Goal: Information Seeking & Learning: Check status

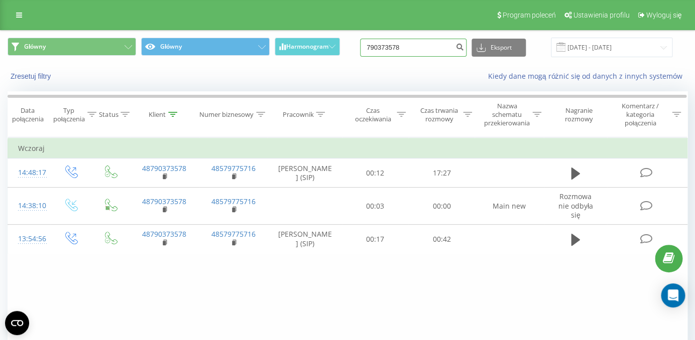
click at [413, 44] on input "790373578" at bounding box center [413, 48] width 106 height 18
paste input "48608299914"
type input "48608299914"
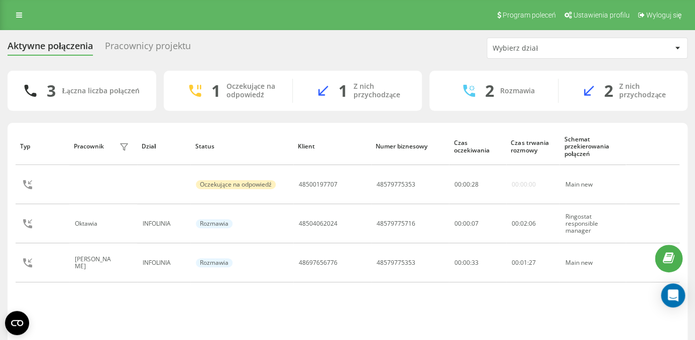
click at [144, 46] on div "Pracownicy projektu" at bounding box center [148, 49] width 86 height 16
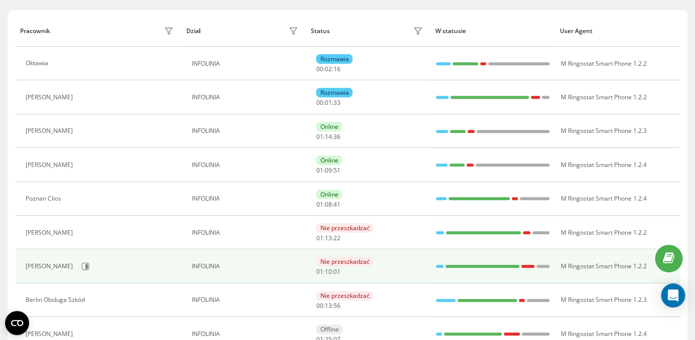
scroll to position [114, 0]
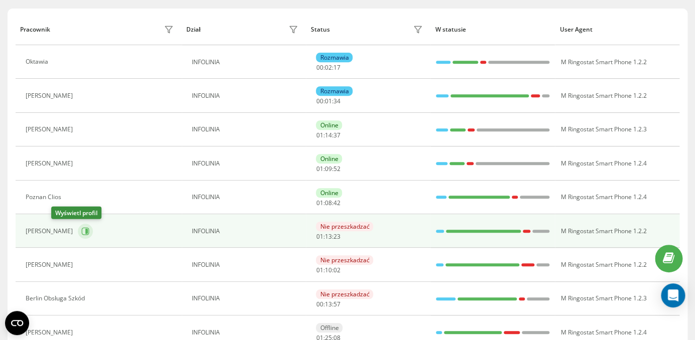
click at [81, 234] on icon at bounding box center [85, 231] width 8 height 8
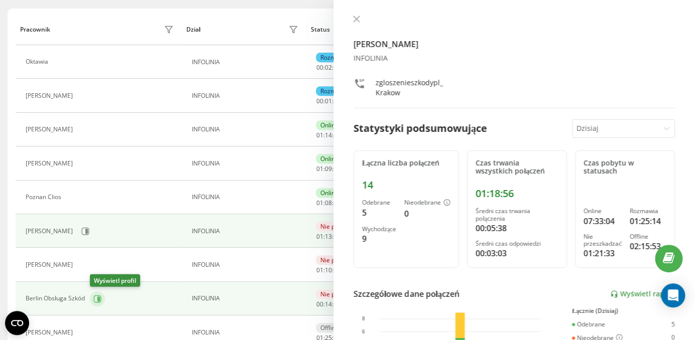
click at [97, 301] on icon at bounding box center [97, 299] width 8 height 8
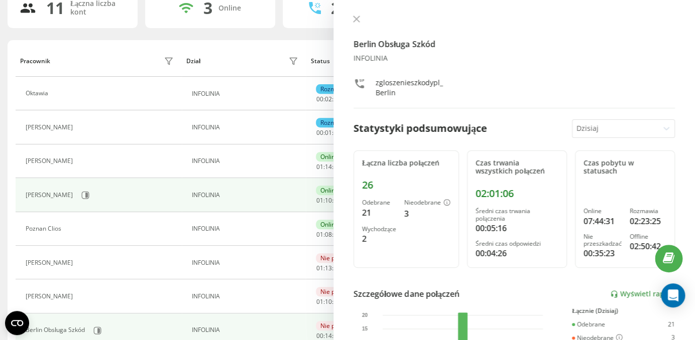
scroll to position [78, 0]
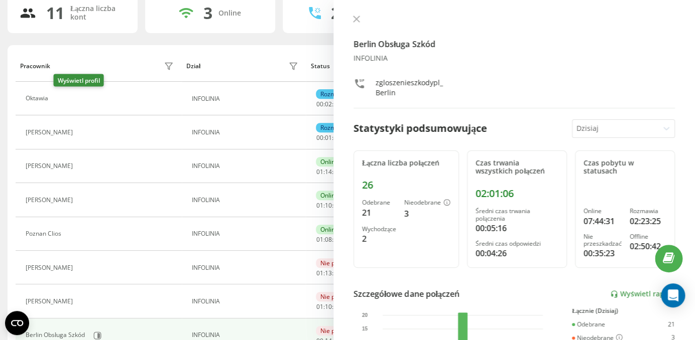
click at [61, 99] on icon at bounding box center [60, 98] width 3 height 5
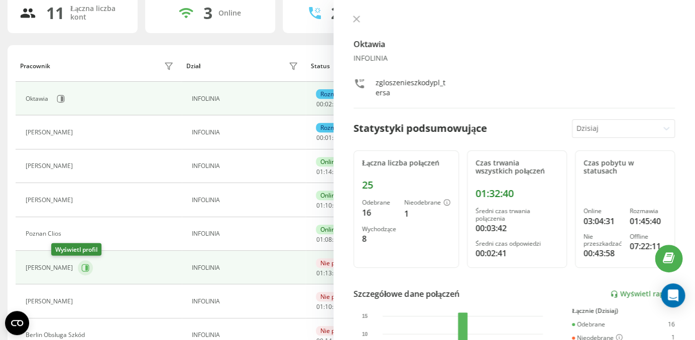
click at [85, 266] on icon at bounding box center [86, 267] width 3 height 5
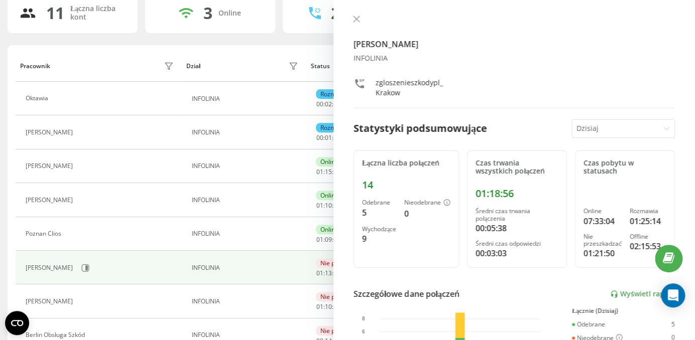
click at [154, 278] on td "[PERSON_NAME]" at bounding box center [99, 268] width 166 height 34
click at [356, 20] on icon at bounding box center [356, 19] width 7 height 7
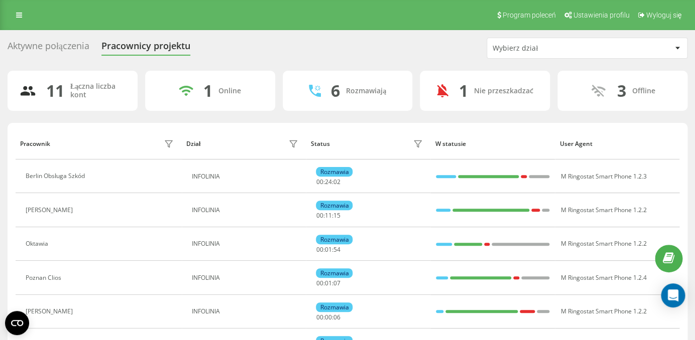
click at [98, 176] on icon at bounding box center [97, 176] width 3 height 5
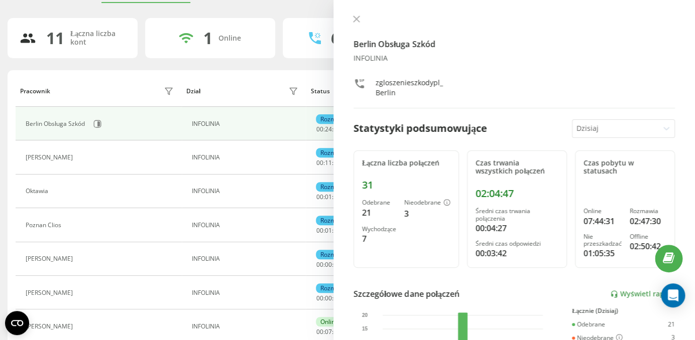
scroll to position [56, 0]
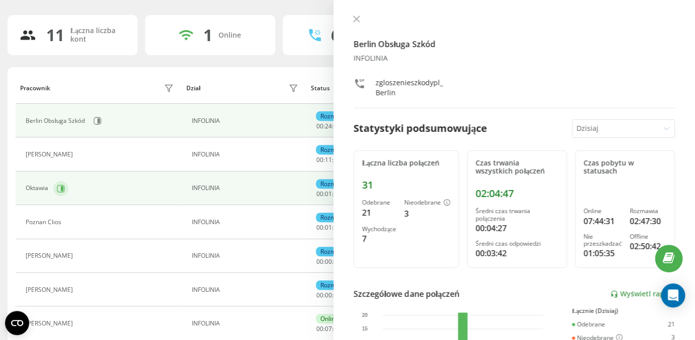
click at [63, 191] on icon at bounding box center [62, 188] width 3 height 5
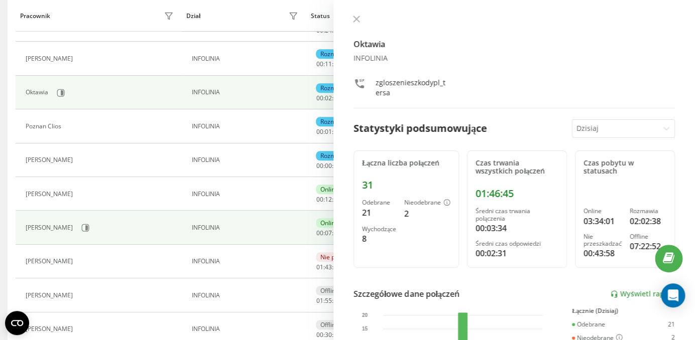
scroll to position [156, 0]
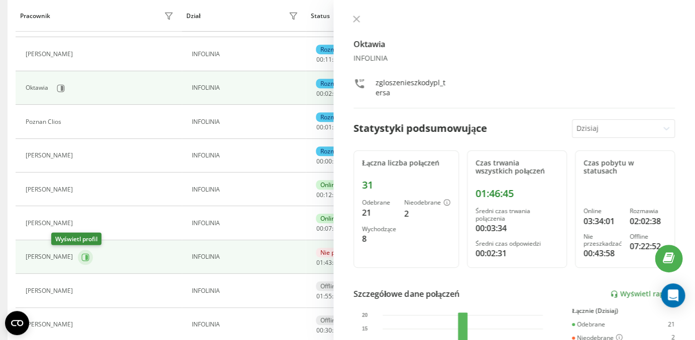
click at [78, 251] on button at bounding box center [85, 257] width 15 height 15
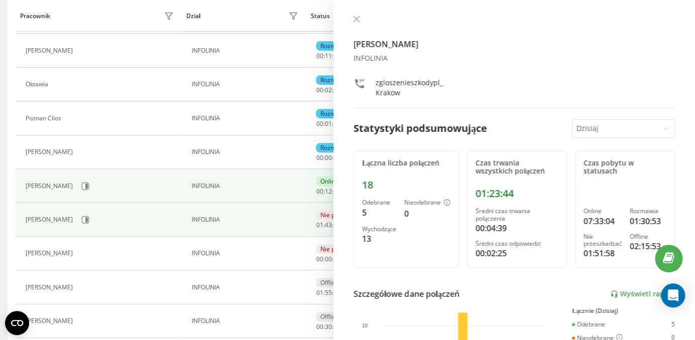
scroll to position [159, 0]
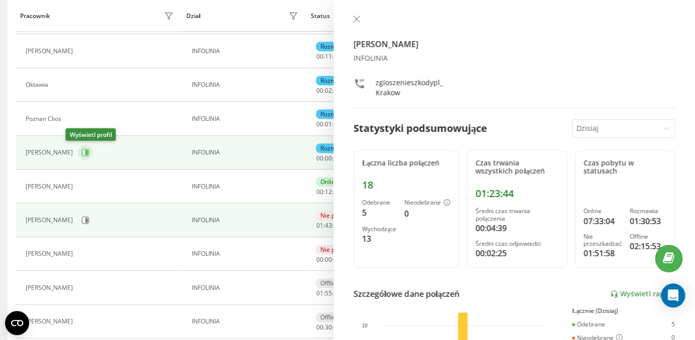
click at [85, 154] on icon at bounding box center [86, 152] width 3 height 5
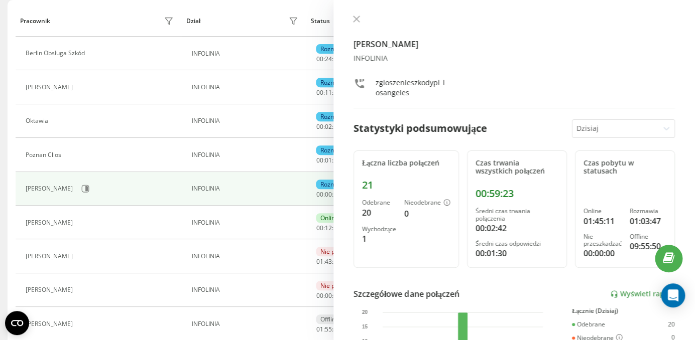
scroll to position [124, 0]
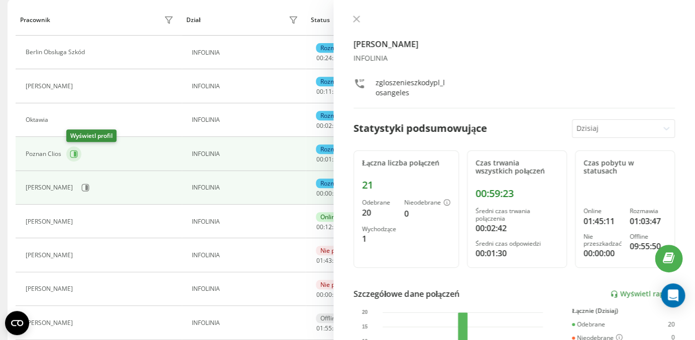
click at [74, 156] on icon at bounding box center [74, 154] width 8 height 8
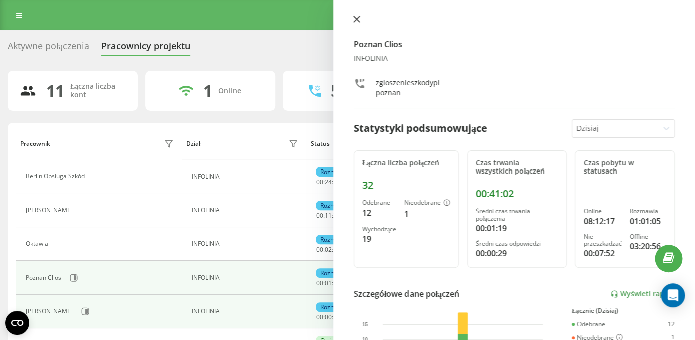
click at [360, 18] on button at bounding box center [356, 20] width 13 height 10
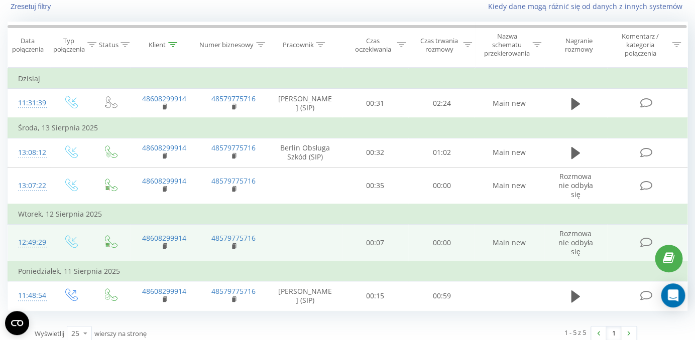
scroll to position [79, 0]
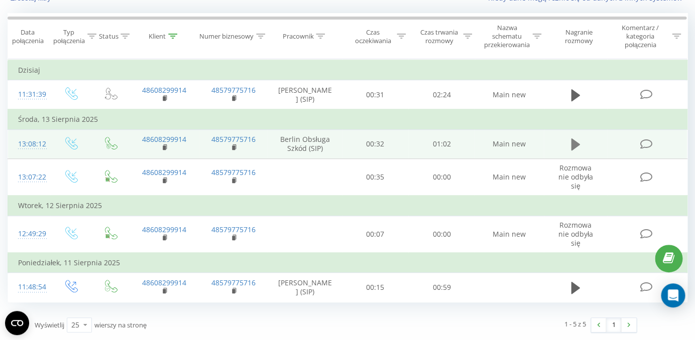
click at [578, 147] on icon at bounding box center [575, 145] width 9 height 14
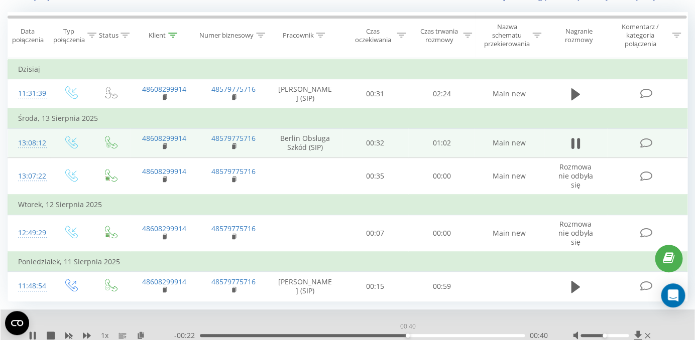
drag, startPoint x: 208, startPoint y: 335, endPoint x: 462, endPoint y: 329, distance: 254.0
click at [462, 334] on div "00:40" at bounding box center [362, 335] width 325 height 3
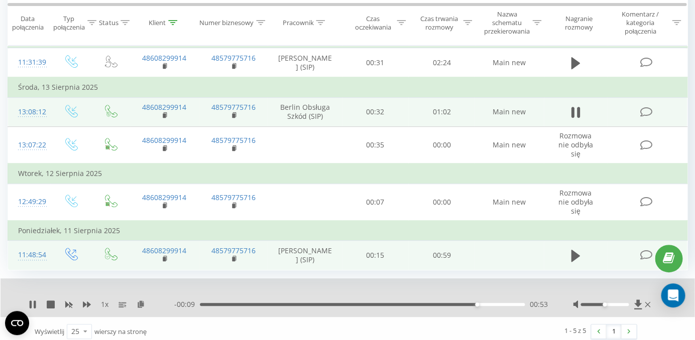
scroll to position [118, 0]
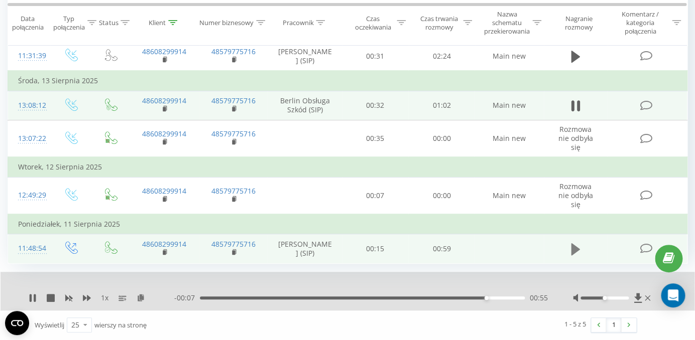
click at [571, 252] on icon at bounding box center [575, 249] width 9 height 12
drag, startPoint x: 205, startPoint y: 299, endPoint x: 418, endPoint y: 299, distance: 213.3
click at [418, 299] on div "00:38" at bounding box center [362, 298] width 325 height 3
click at [31, 301] on icon at bounding box center [31, 298] width 2 height 8
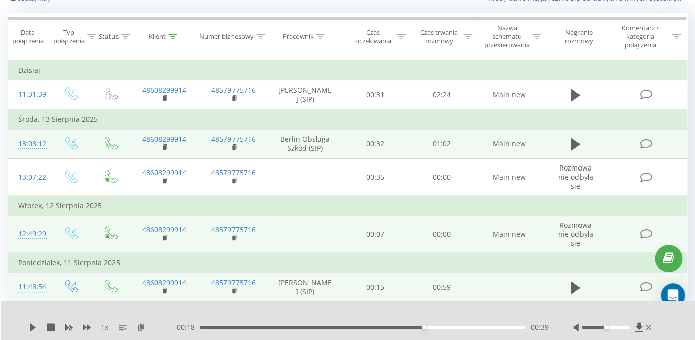
scroll to position [0, 0]
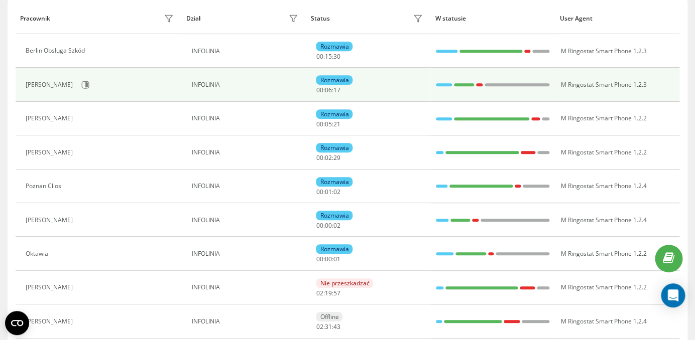
scroll to position [127, 0]
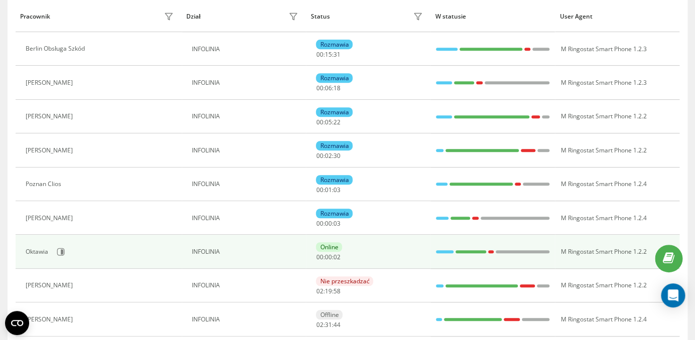
click at [53, 253] on div "Oktawia" at bounding box center [101, 251] width 151 height 17
click at [61, 253] on icon at bounding box center [61, 252] width 8 height 8
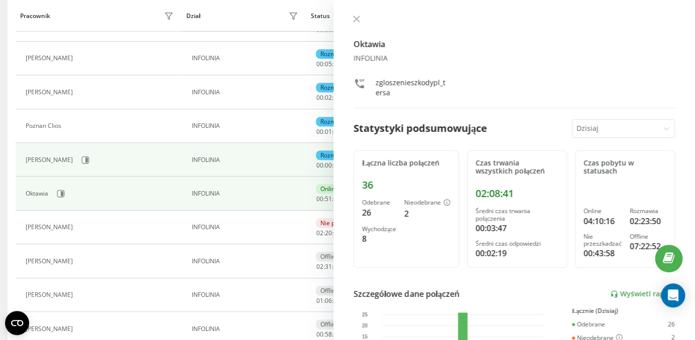
scroll to position [203, 0]
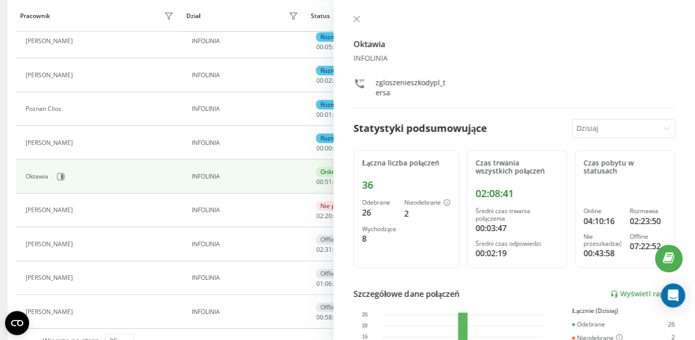
click at [84, 211] on icon at bounding box center [85, 210] width 3 height 5
